Goal: Information Seeking & Learning: Learn about a topic

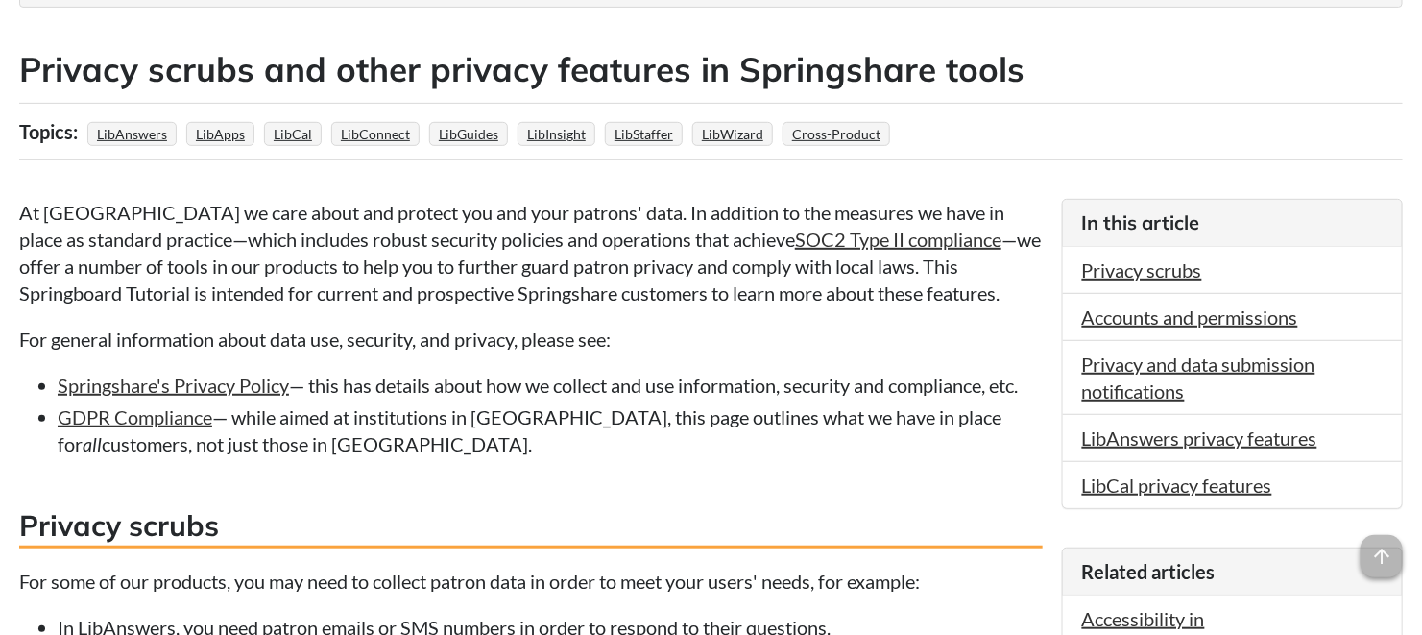
scroll to position [320, 0]
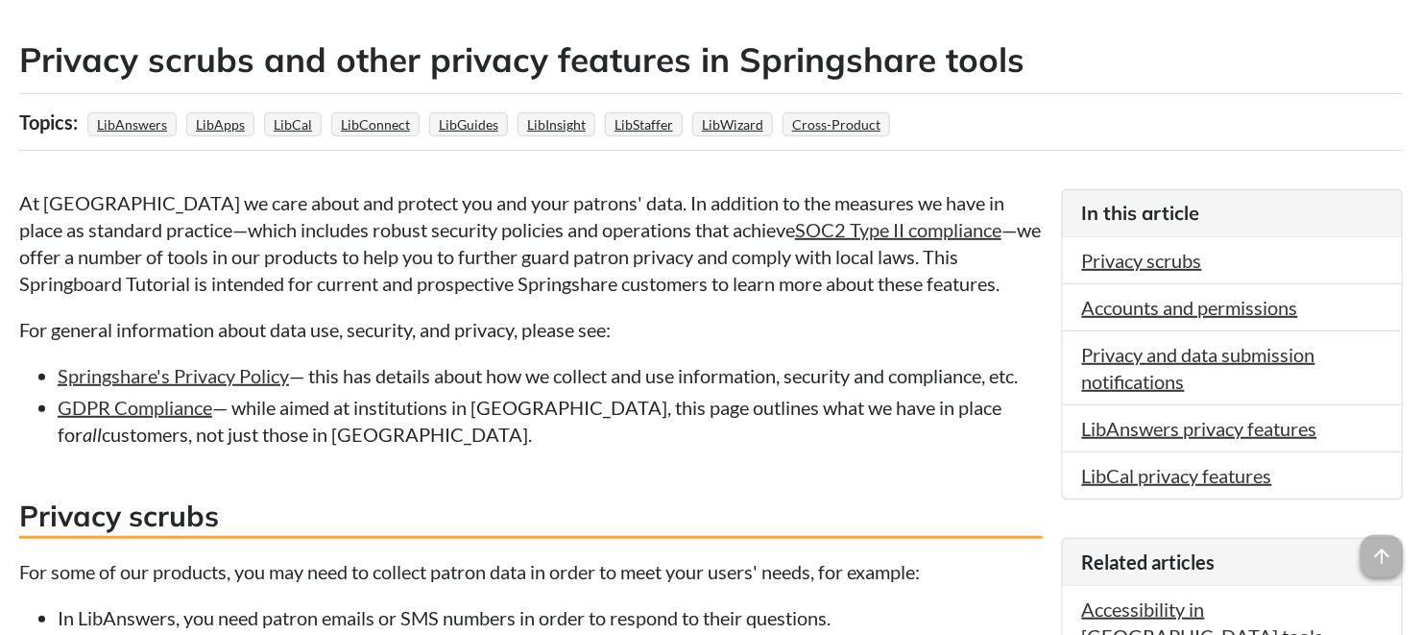
click at [896, 325] on p "For general information about data use, security, and privacy, please see:" at bounding box center [531, 329] width 1024 height 27
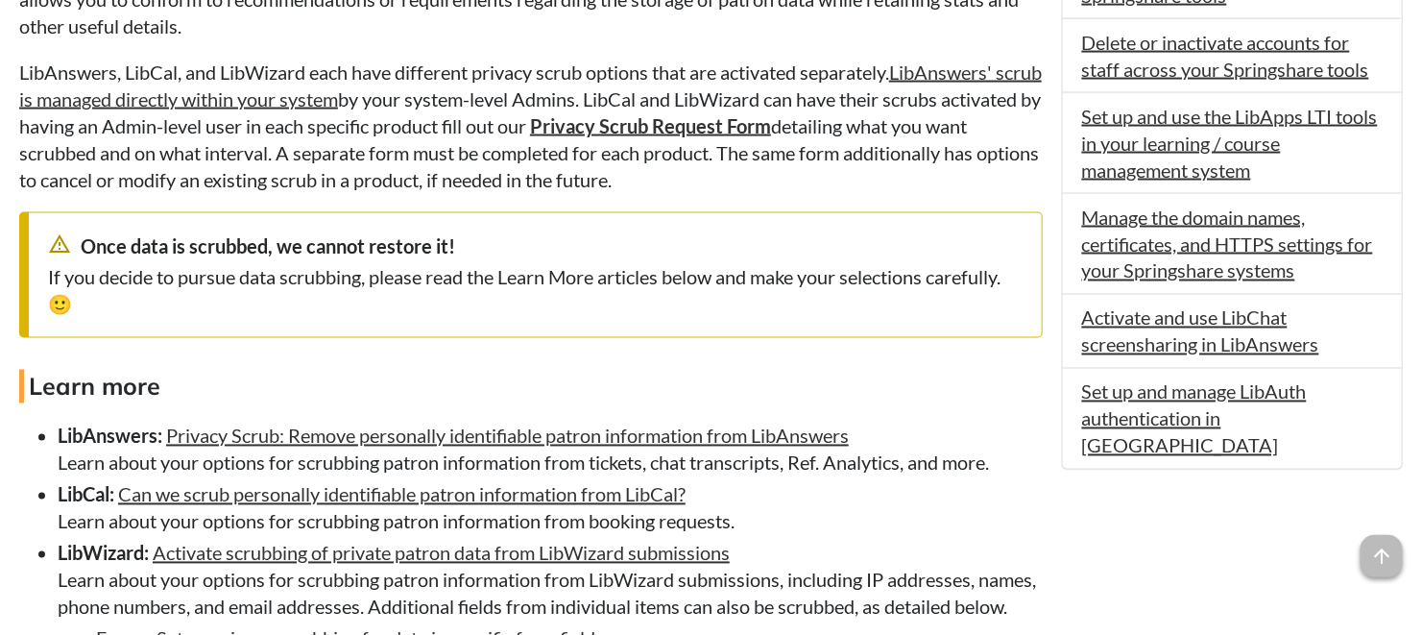
scroll to position [1493, 0]
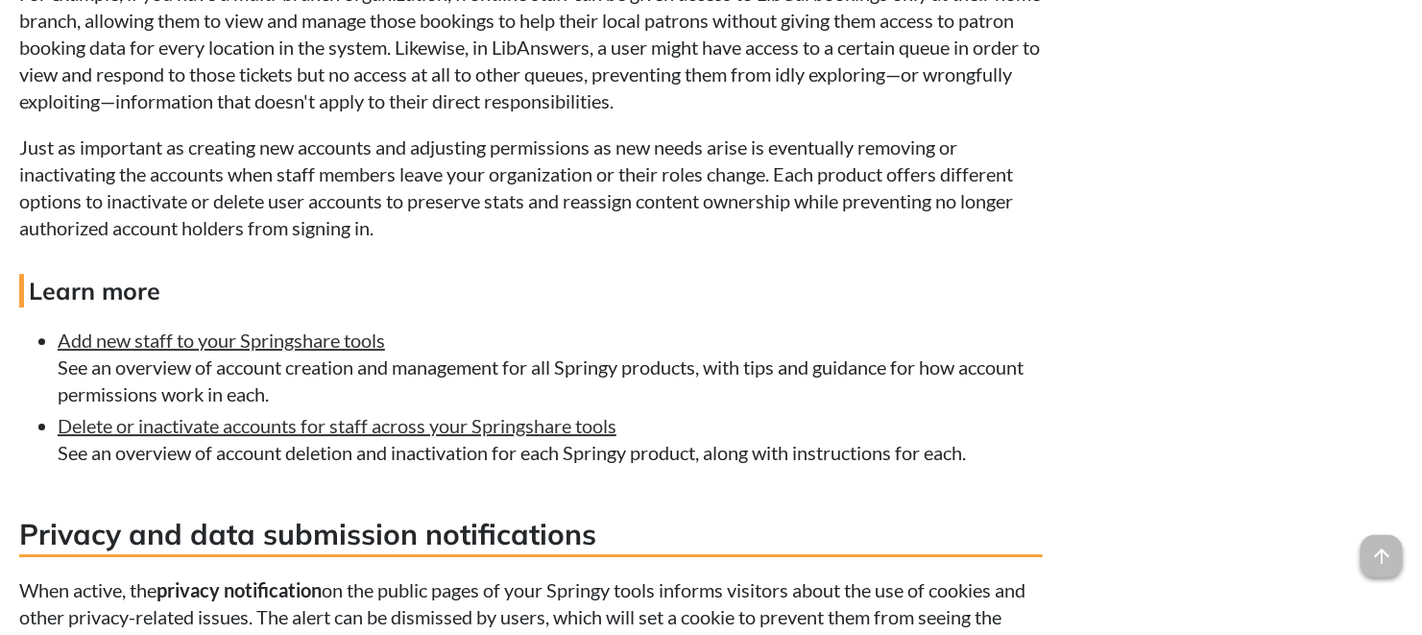
scroll to position [2773, 0]
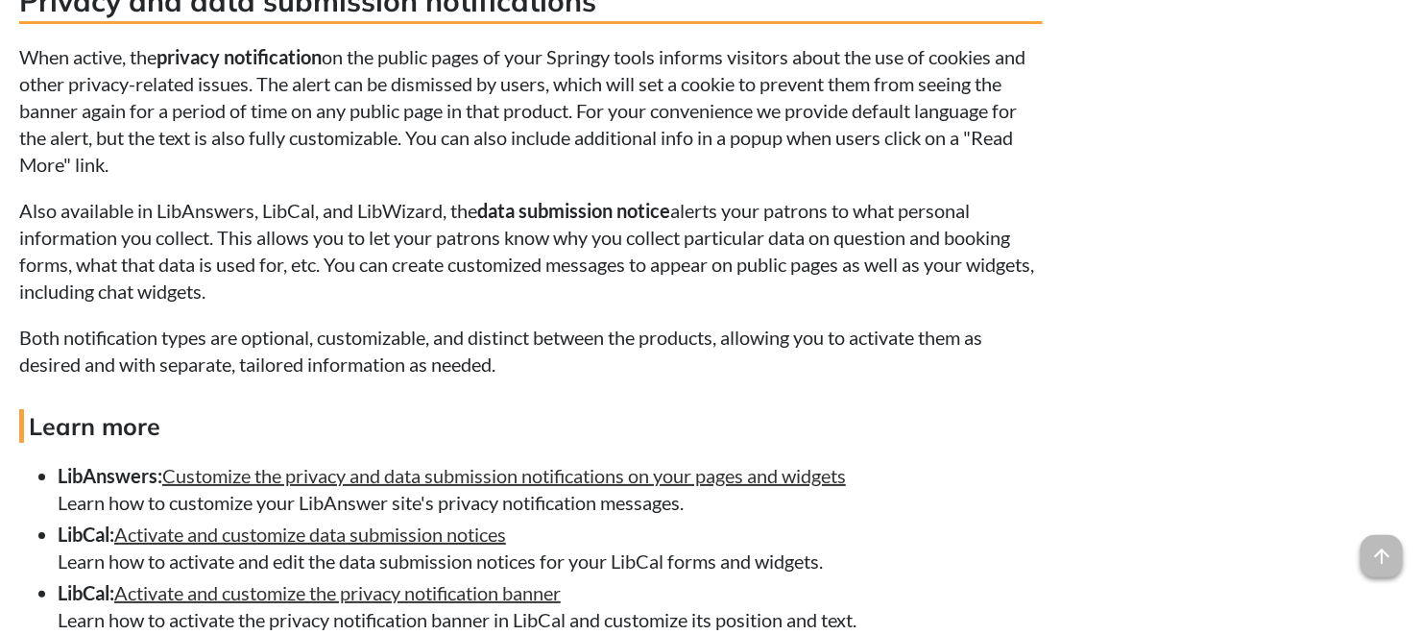
click at [1312, 304] on div "Related articles Accessibility in Springshare tools Using LibAuth in your Sprin…" at bounding box center [1232, 560] width 341 height 4952
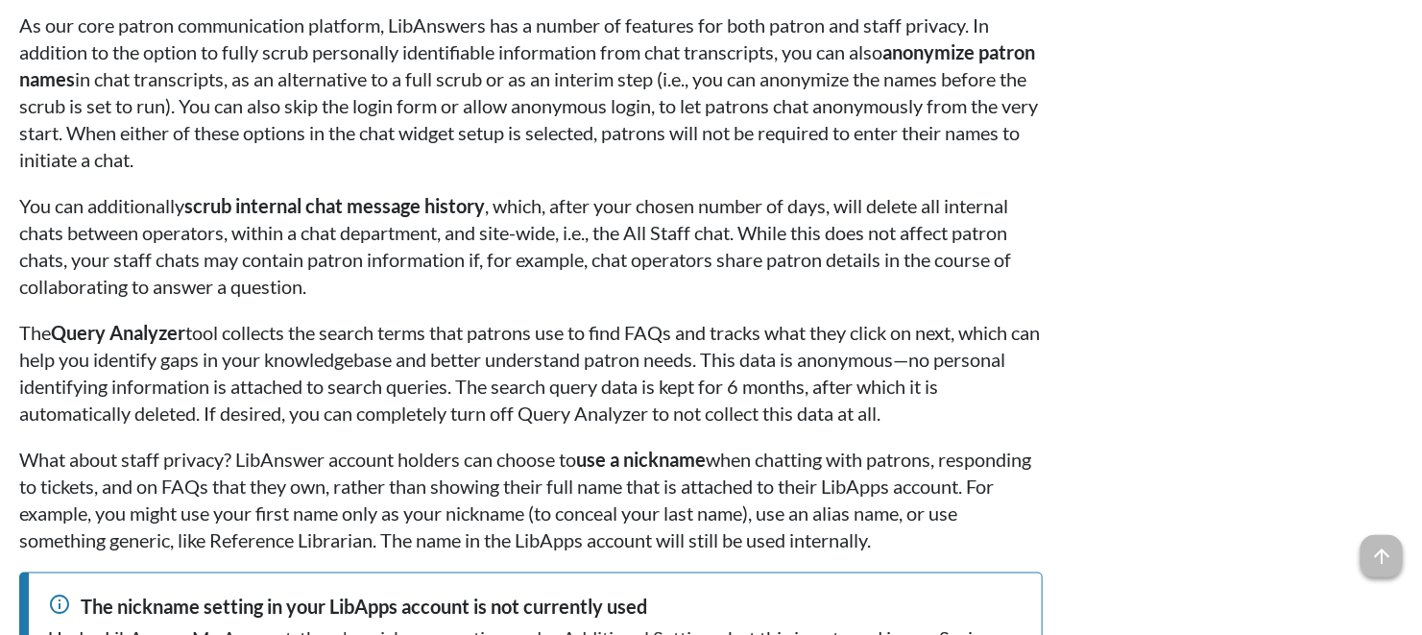
scroll to position [3734, 0]
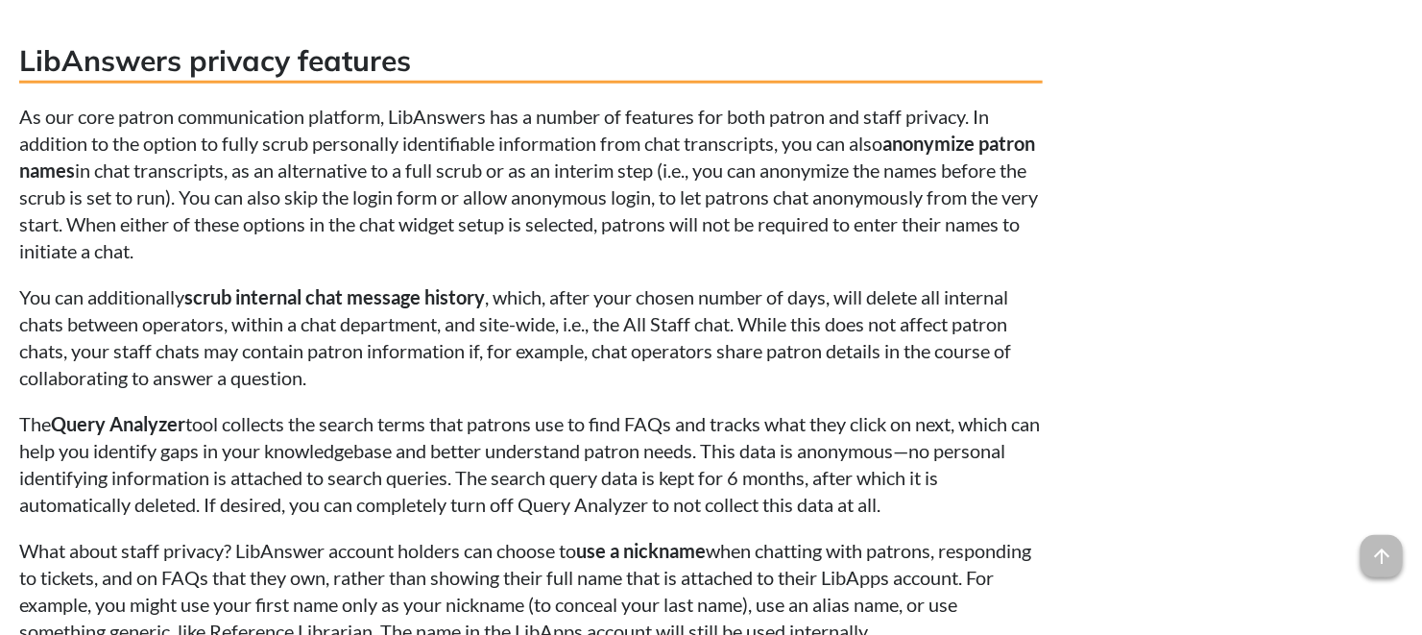
scroll to position [3627, 0]
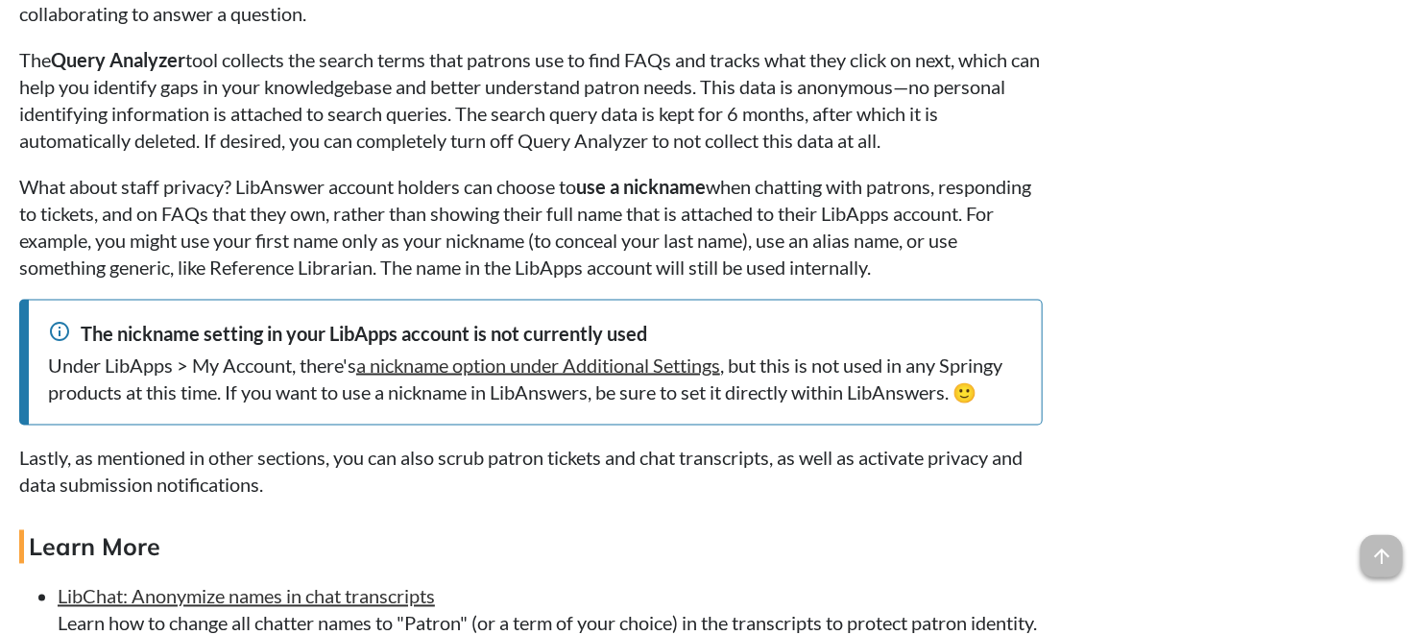
scroll to position [4160, 0]
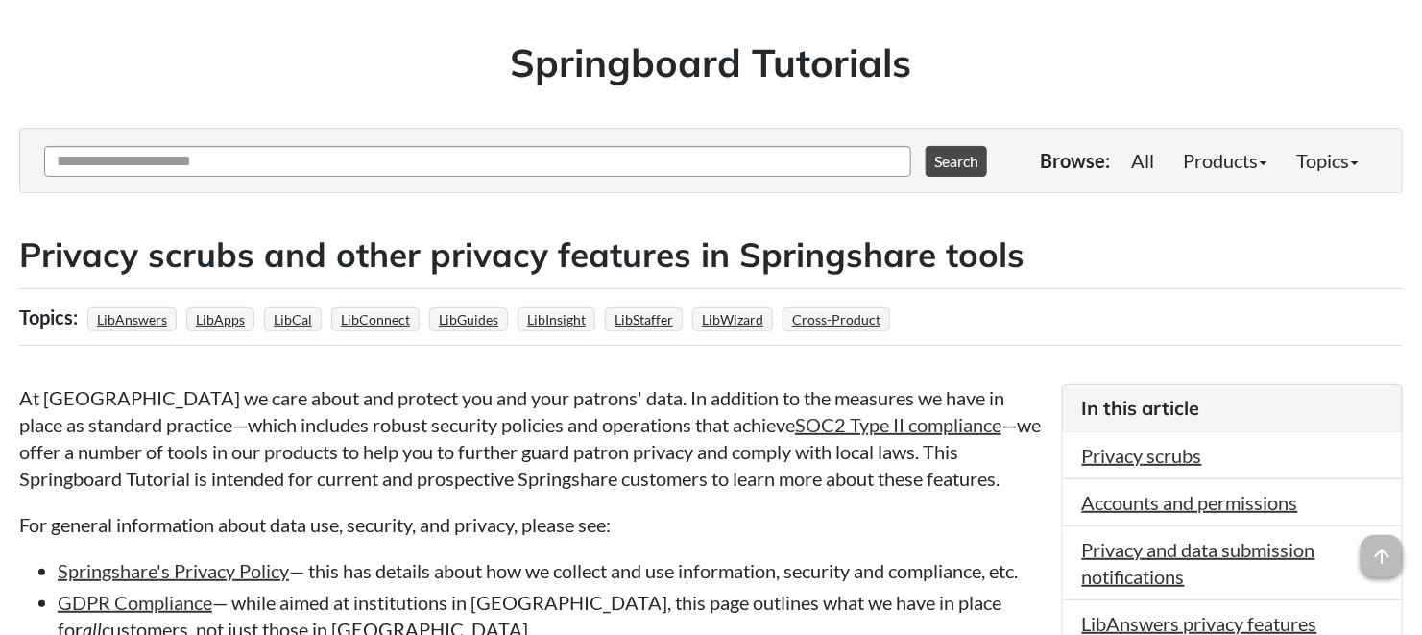
scroll to position [3156, 0]
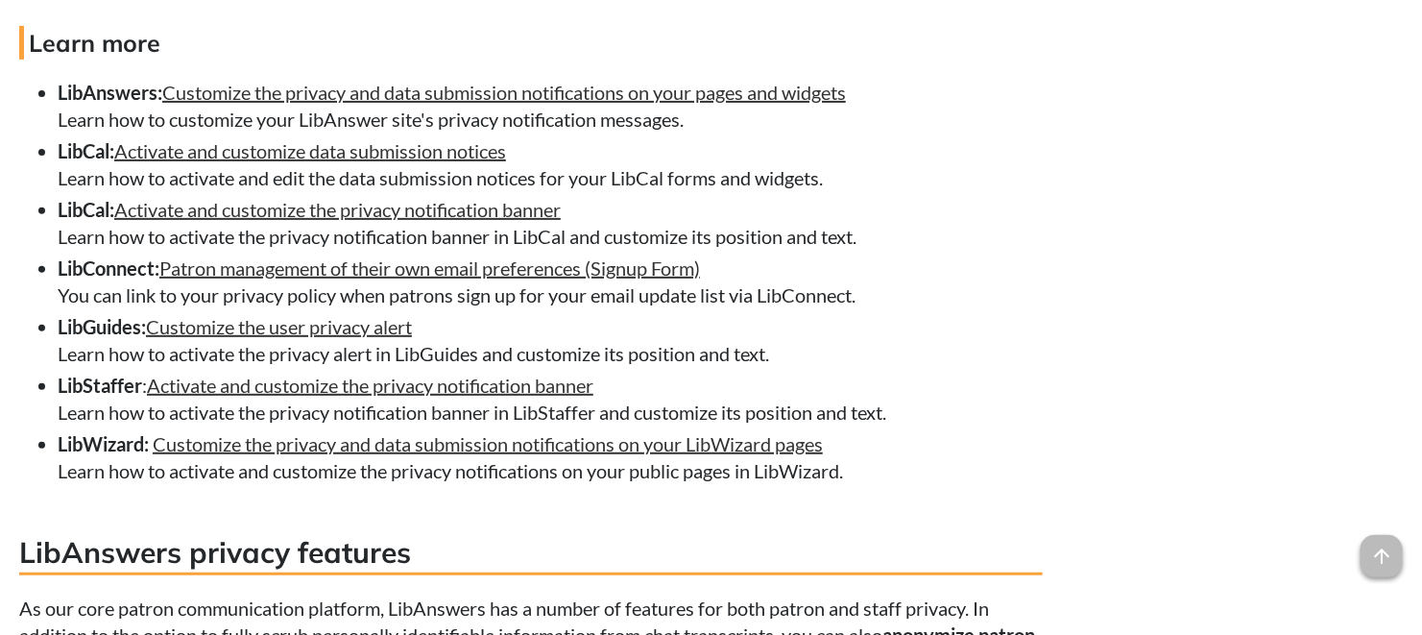
click at [487, 308] on li "LibConnect: Patron management of their own email preferences (Signup Form) You …" at bounding box center [550, 281] width 985 height 54
drag, startPoint x: 886, startPoint y: 342, endPoint x: 0, endPoint y: 335, distance: 886.2
click at [1031, 60] on h4 "Learn more" at bounding box center [531, 43] width 1024 height 34
drag, startPoint x: 67, startPoint y: 271, endPoint x: 64, endPoint y: 303, distance: 32.8
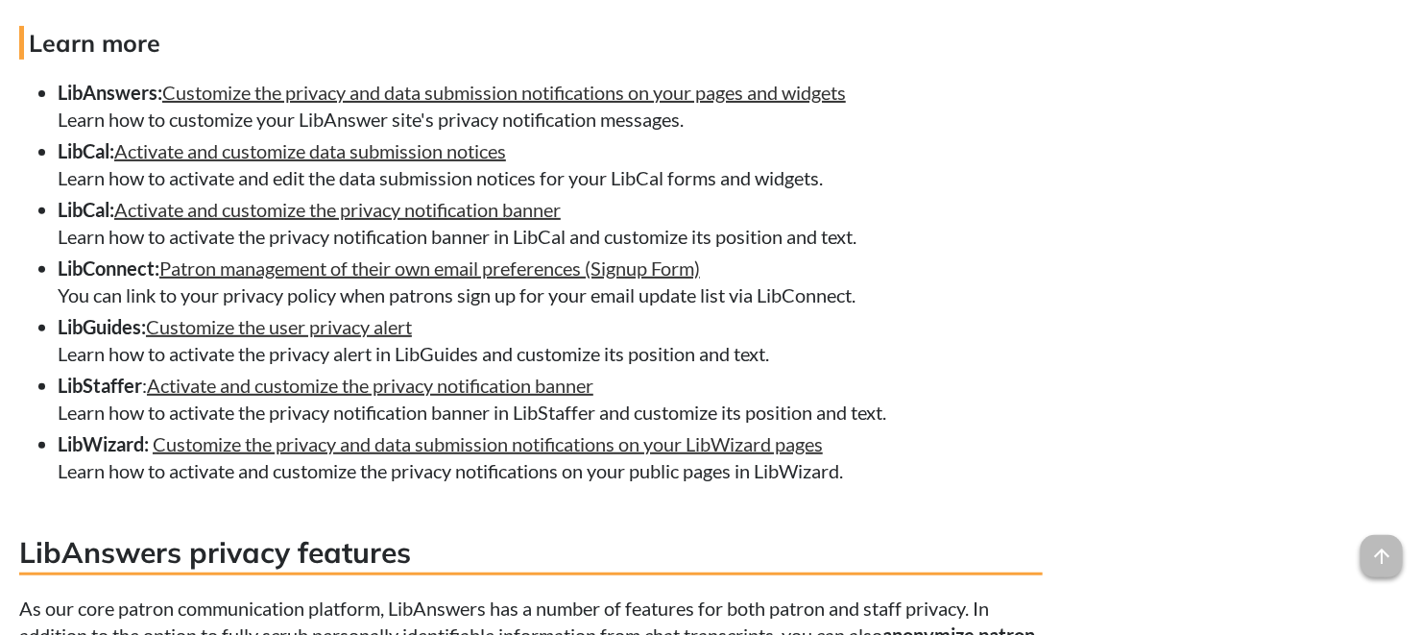
click at [67, 250] on li "LibCal: Activate and customize the privacy notification banner Learn how to act…" at bounding box center [550, 223] width 985 height 54
click at [885, 308] on li "LibConnect: Patron management of their own email preferences (Signup Form) You …" at bounding box center [550, 281] width 985 height 54
drag, startPoint x: 922, startPoint y: 339, endPoint x: 2, endPoint y: 315, distance: 920.1
copy li "LibConnect: Patron management of their own email preferences (Signup Form) You …"
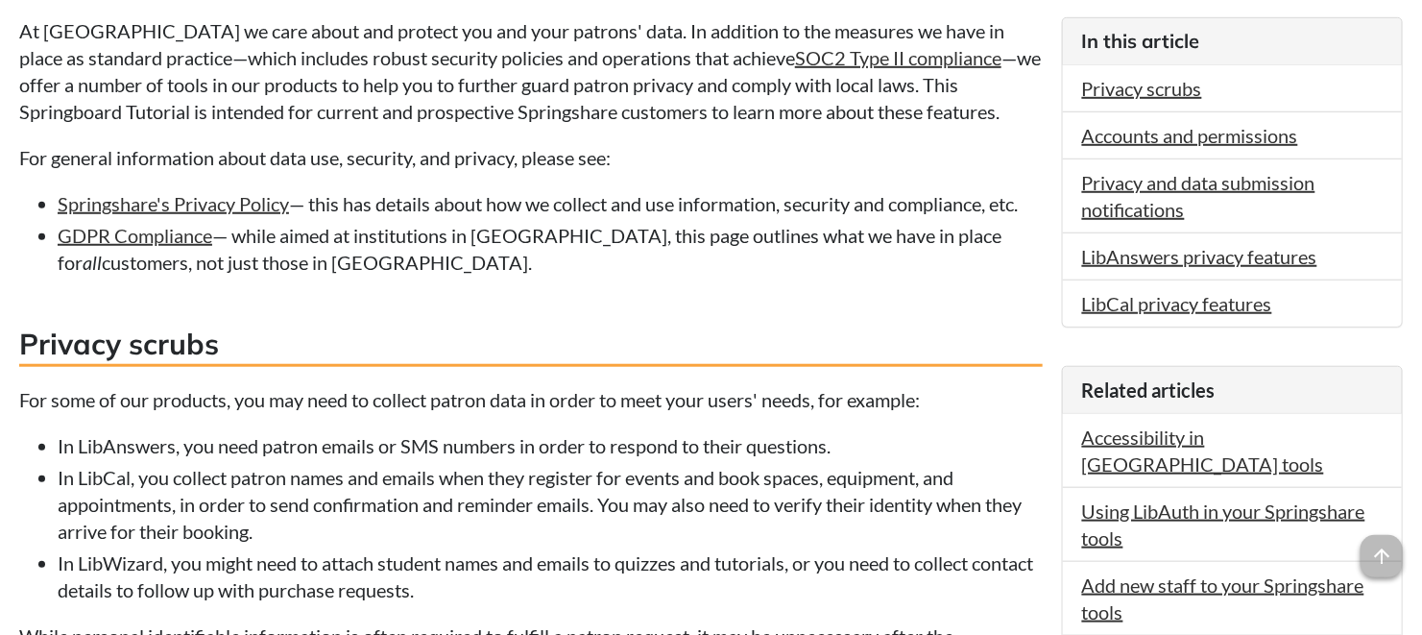
scroll to position [595, 0]
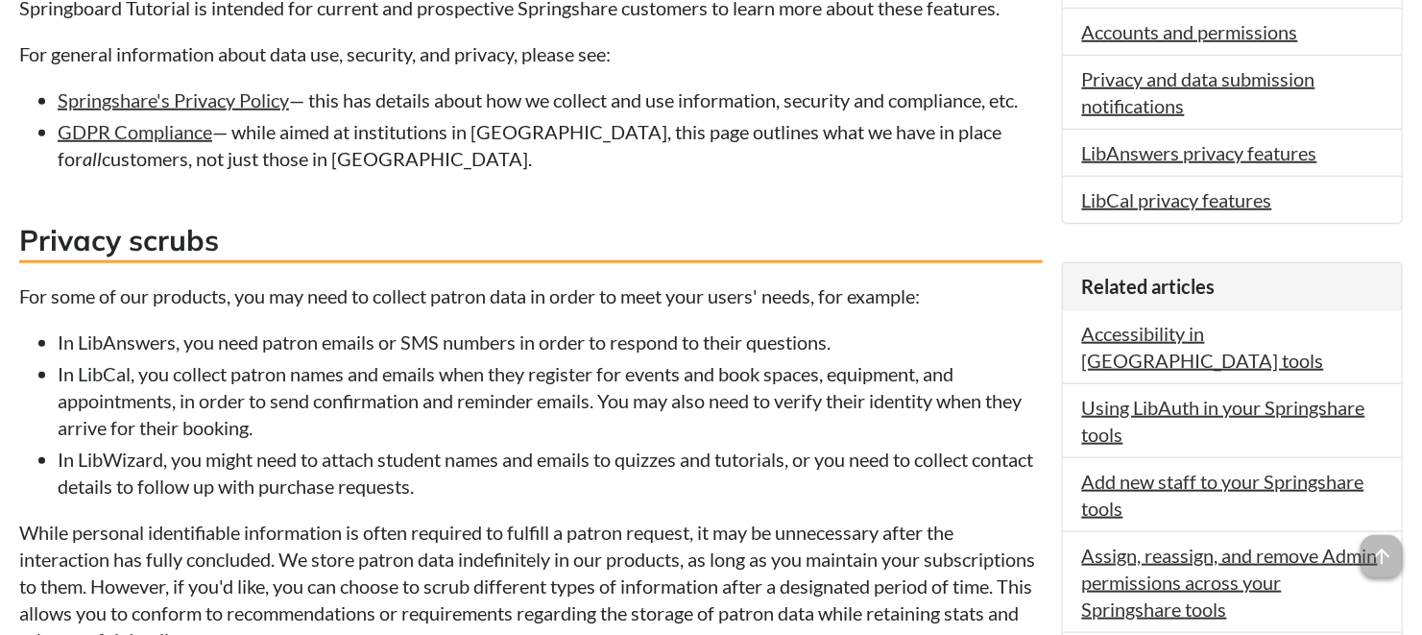
click at [936, 133] on li "GDPR Compliance — while aimed at institutions in [GEOGRAPHIC_DATA], this page o…" at bounding box center [550, 145] width 985 height 54
